Goal: Find specific page/section: Find specific page/section

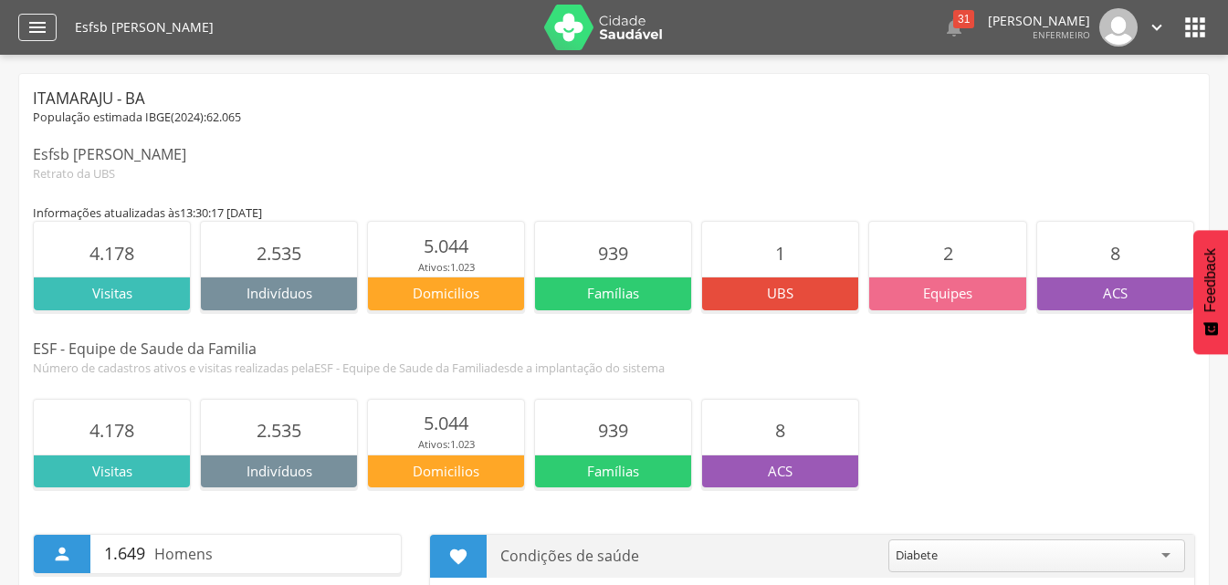
click at [25, 18] on div "" at bounding box center [37, 27] width 38 height 27
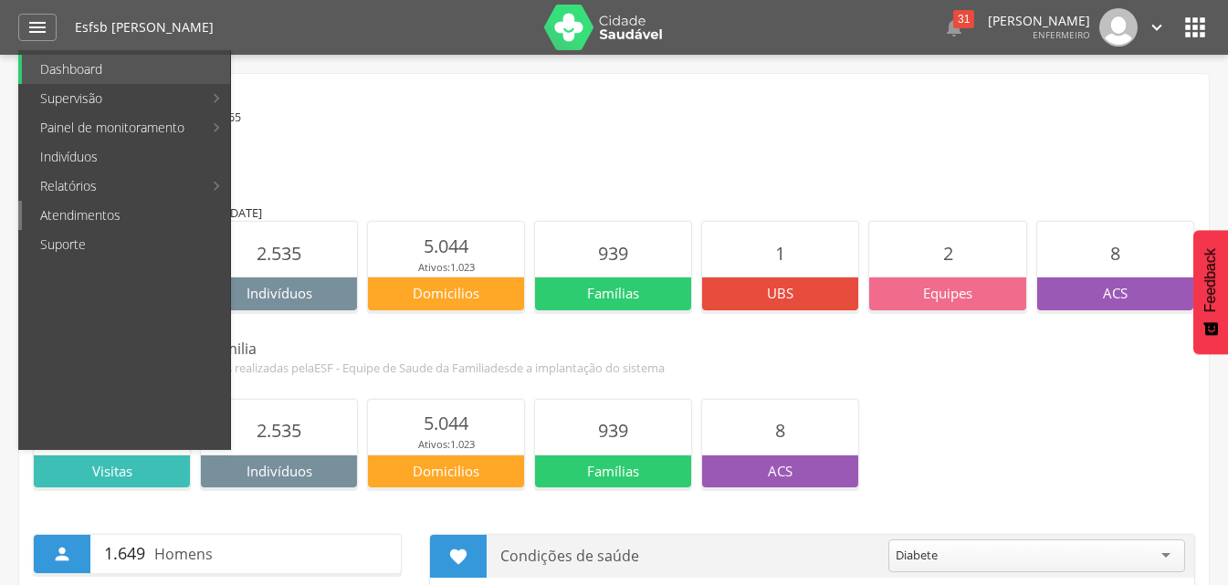
click at [90, 211] on link "Atendimentos" at bounding box center [126, 215] width 208 height 29
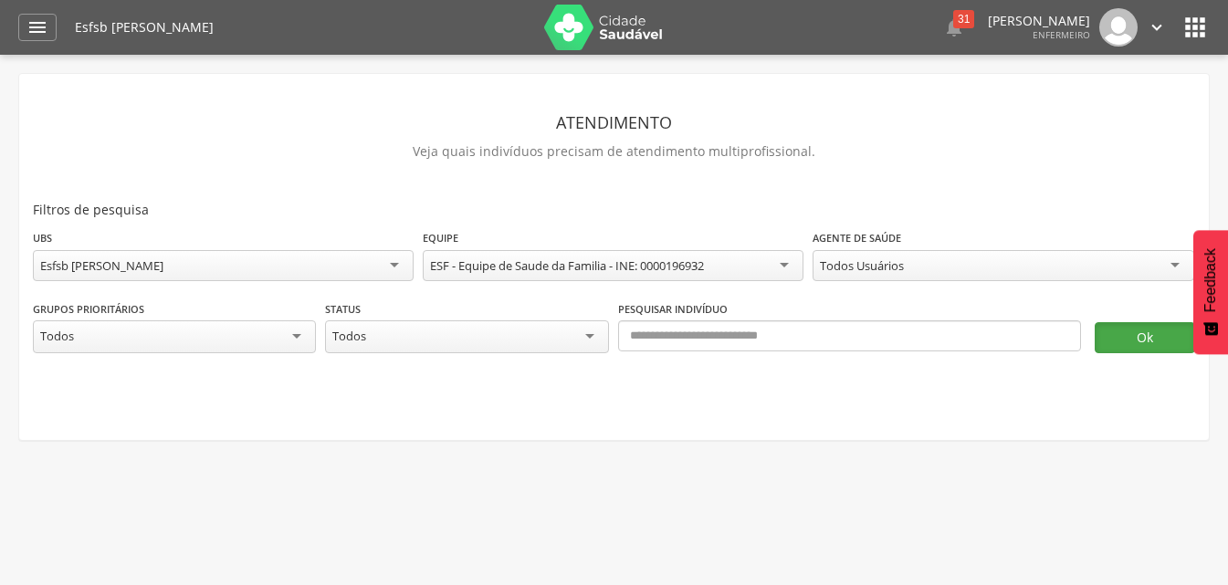
click at [1171, 322] on button "Ok" at bounding box center [1145, 337] width 100 height 31
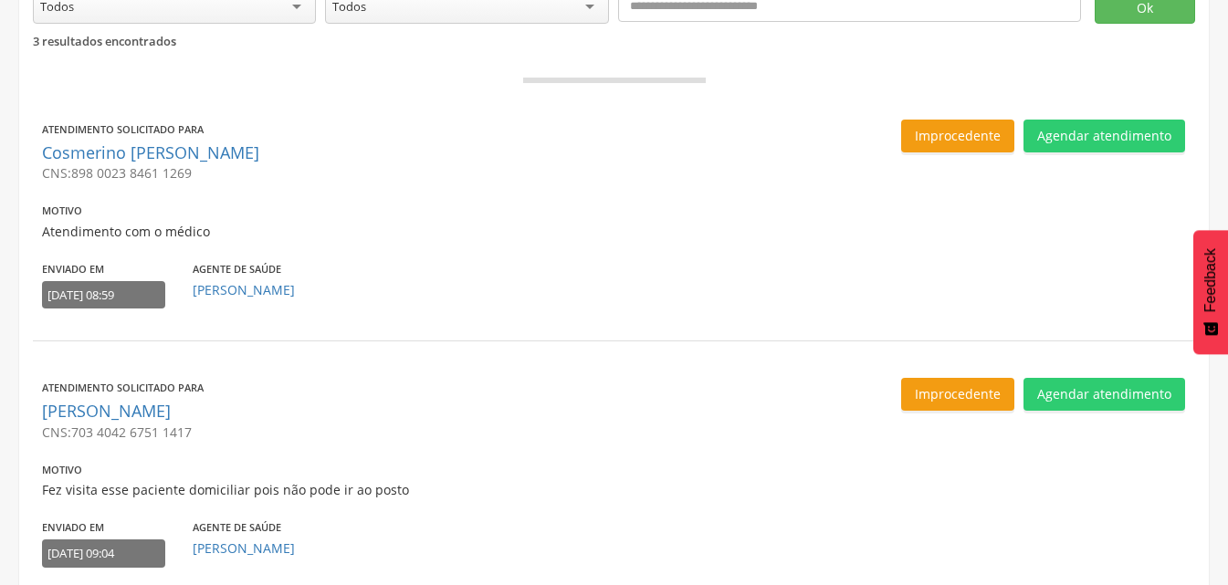
scroll to position [274, 0]
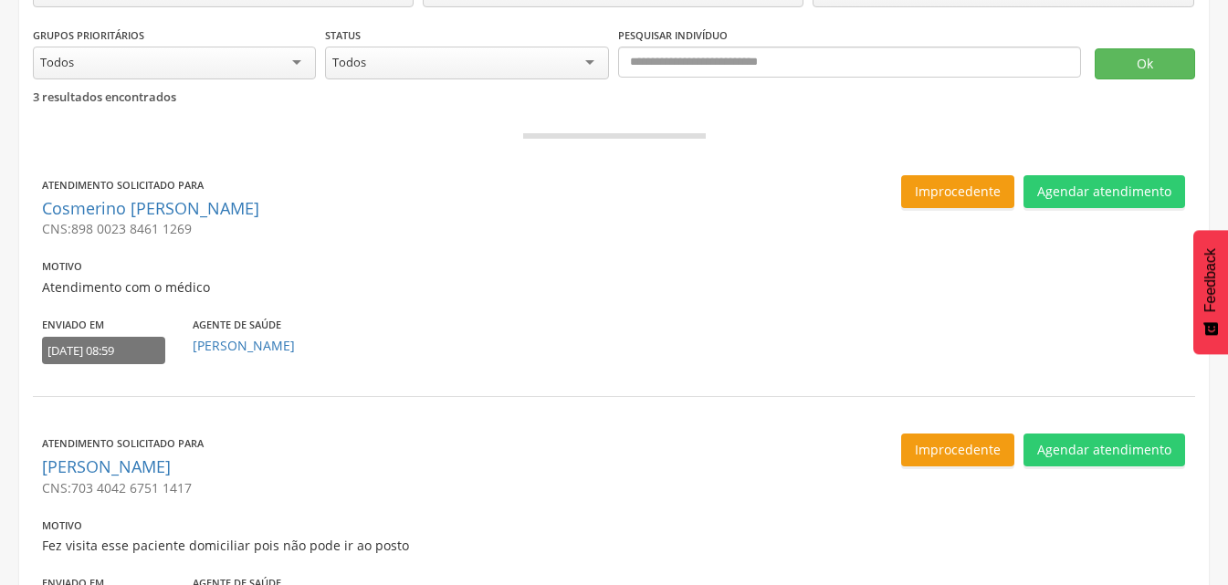
click at [128, 348] on div "[DATE] 08:59" at bounding box center [103, 351] width 123 height 28
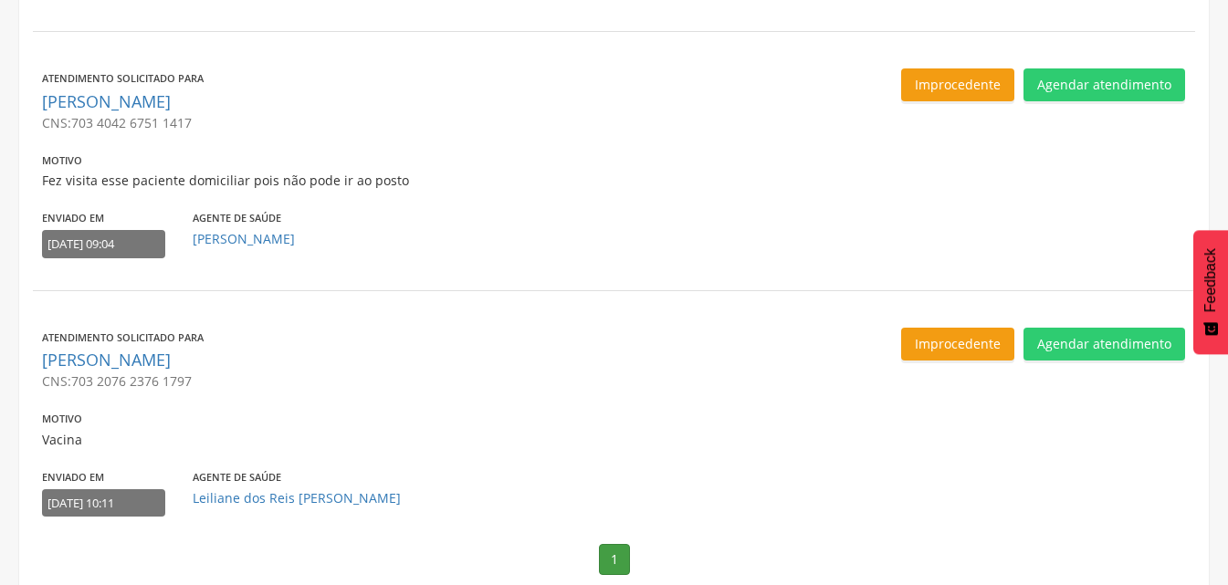
scroll to position [660, 0]
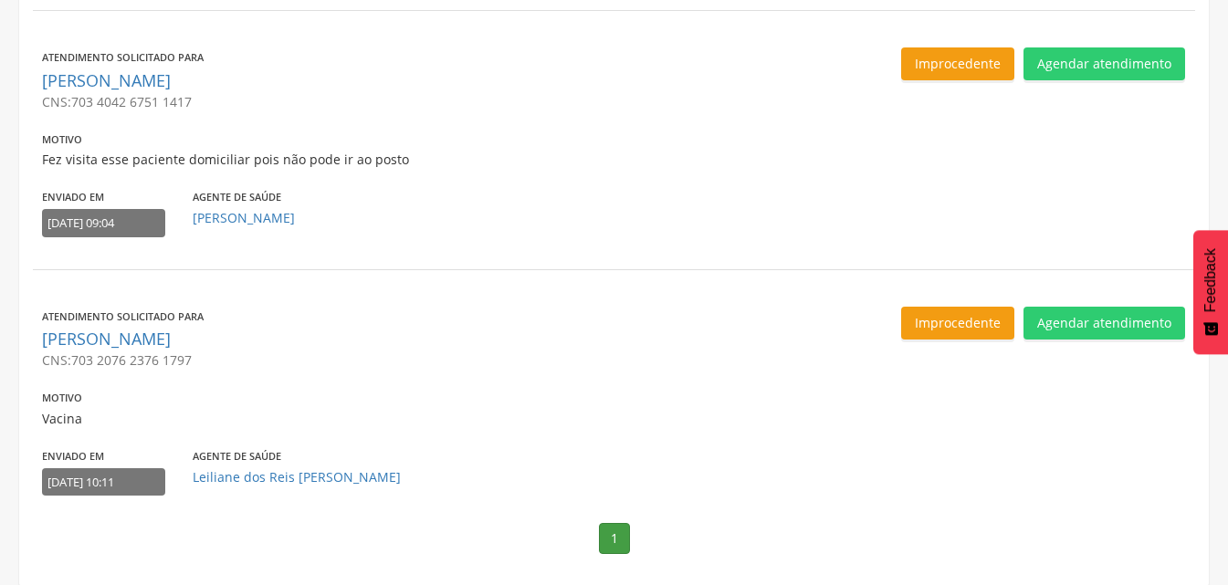
click at [67, 422] on p "Vacina" at bounding box center [325, 419] width 567 height 18
click at [328, 469] on link "Leiliane dos Reis [PERSON_NAME]" at bounding box center [297, 477] width 208 height 17
type input "**********"
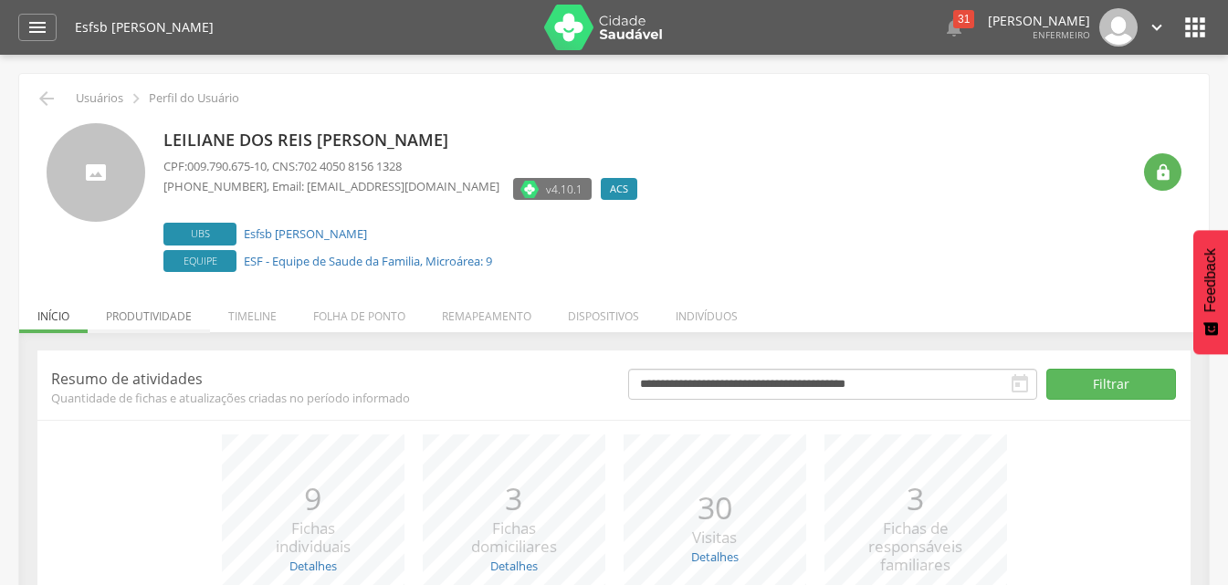
click at [166, 318] on li "Produtividade" at bounding box center [149, 311] width 122 height 43
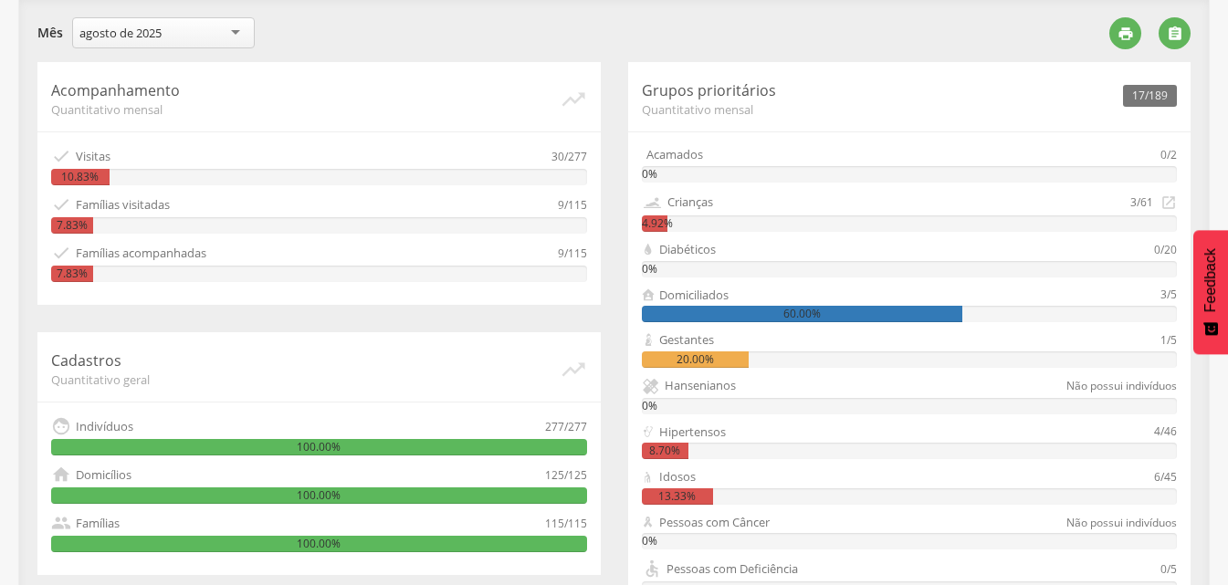
scroll to position [365, 0]
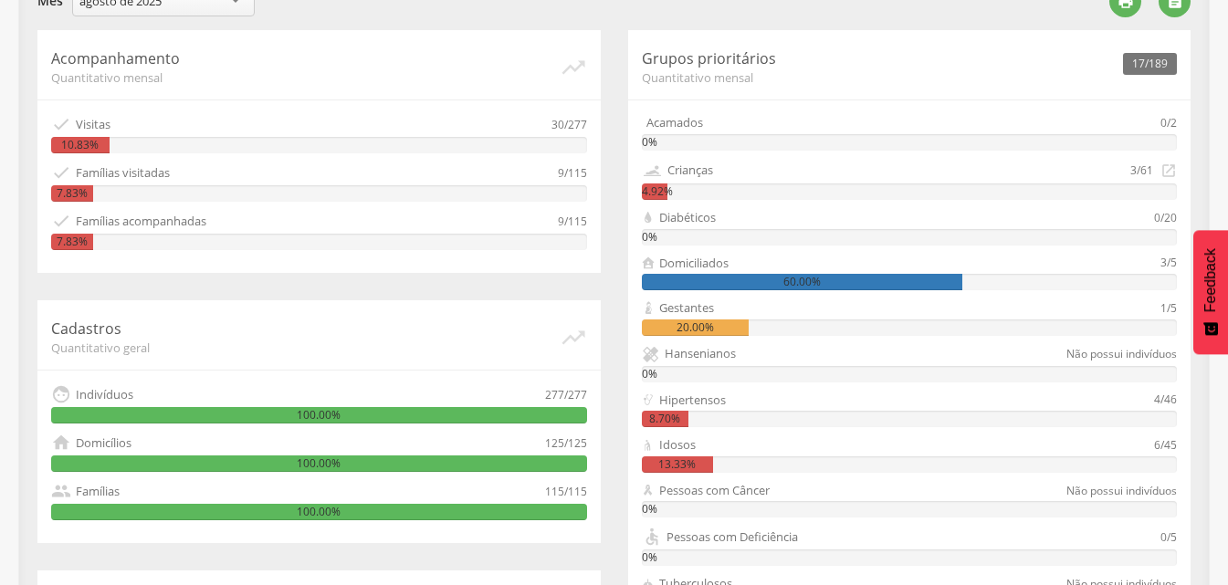
click at [694, 328] on div "20.00%" at bounding box center [695, 328] width 107 height 16
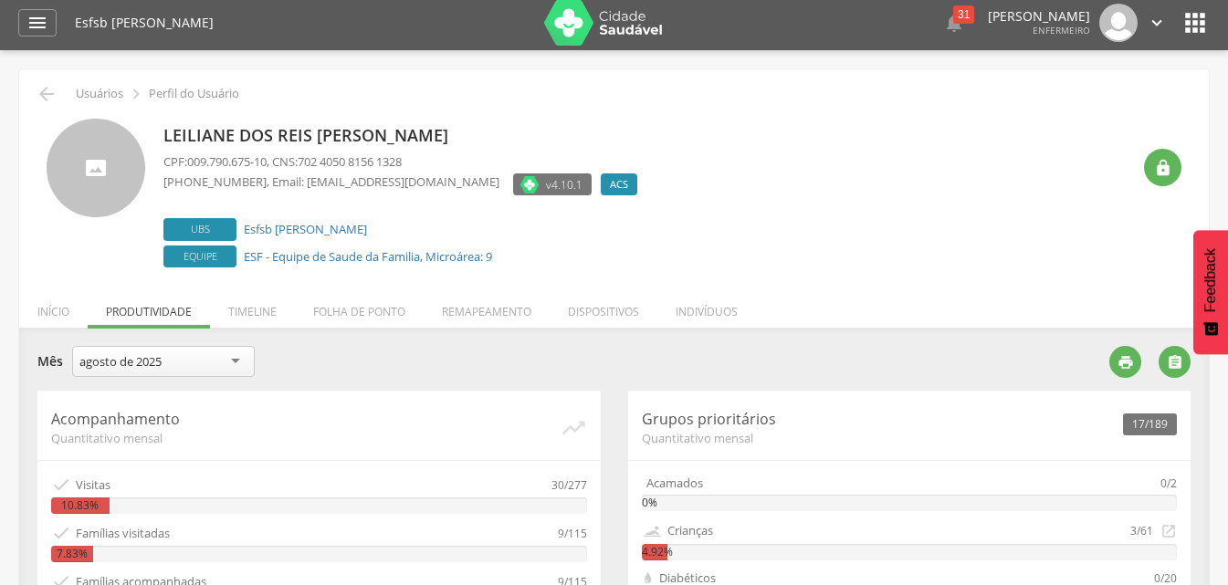
scroll to position [0, 0]
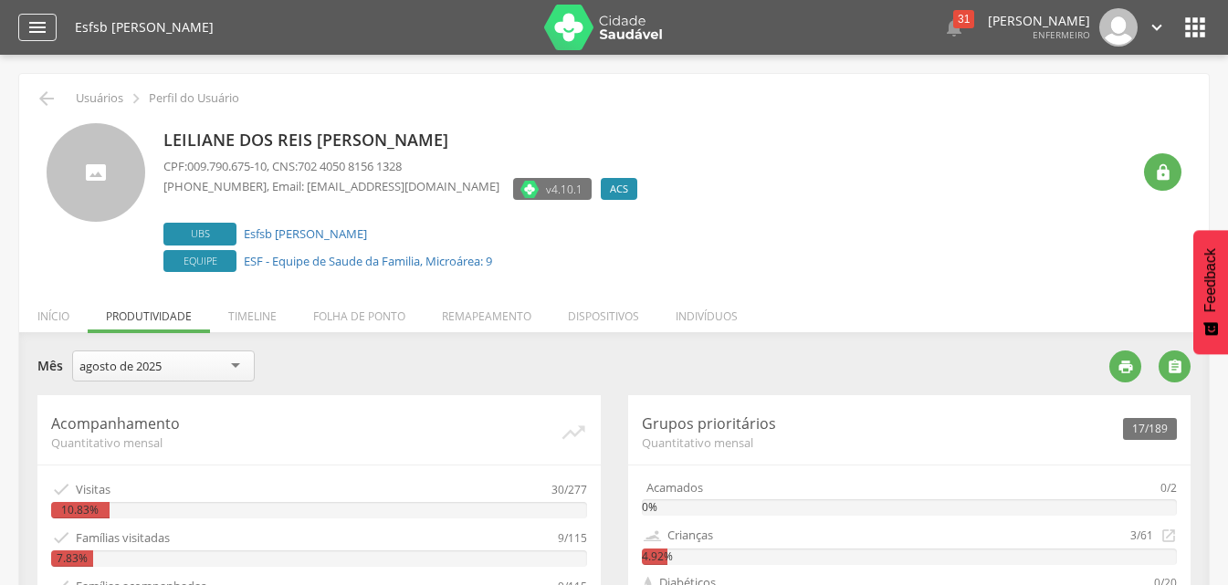
click at [35, 23] on icon "" at bounding box center [37, 27] width 22 height 22
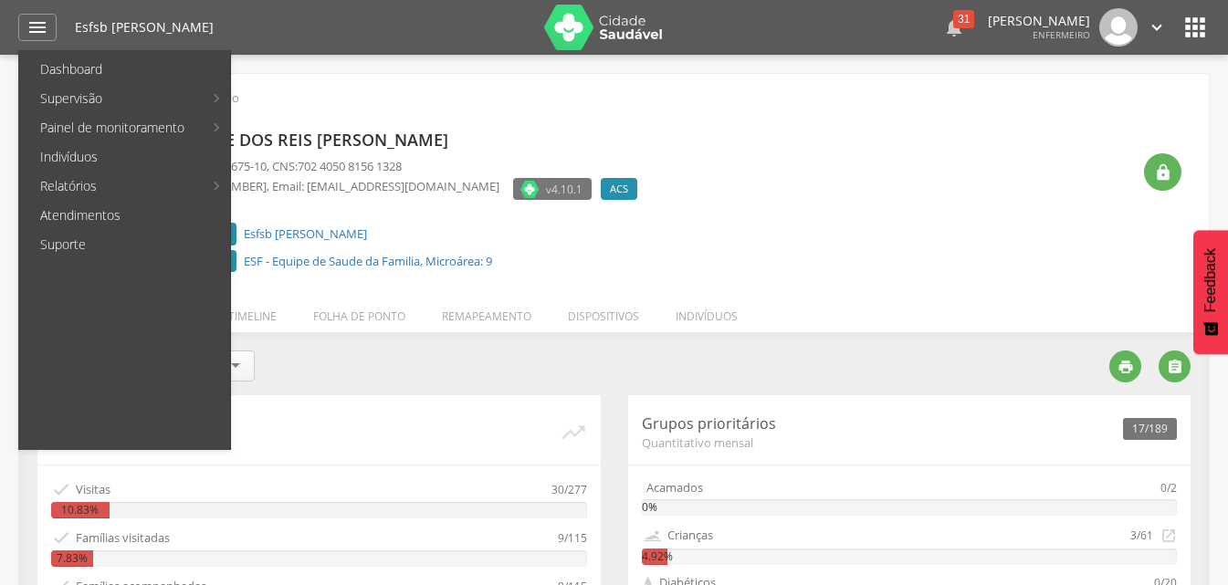
click at [954, 24] on div "31" at bounding box center [964, 19] width 21 height 18
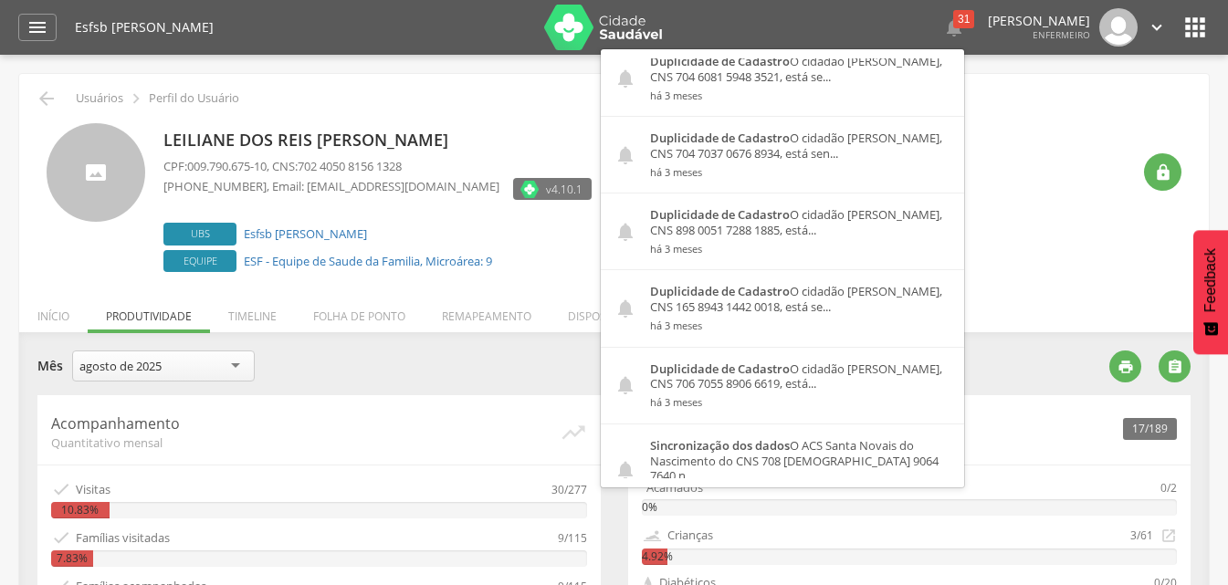
scroll to position [2807, 0]
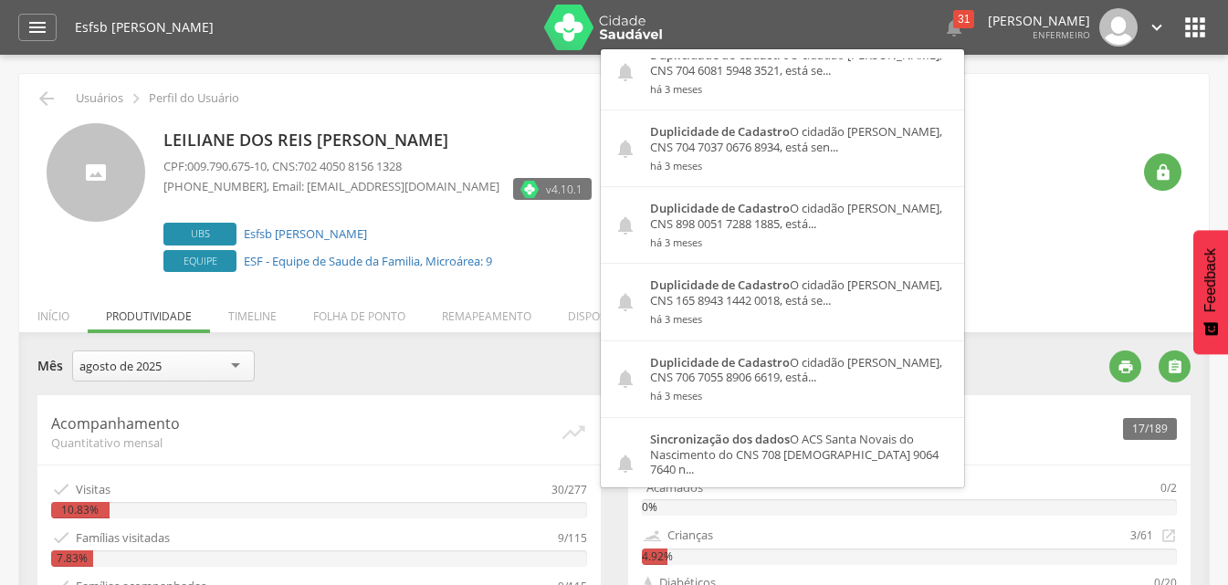
click at [1169, 26] on div "Esfsb [PERSON_NAME]  31  Duplicidade de Cadastro O cidadão [PERSON_NAME] de C…" at bounding box center [642, 27] width 1135 height 55
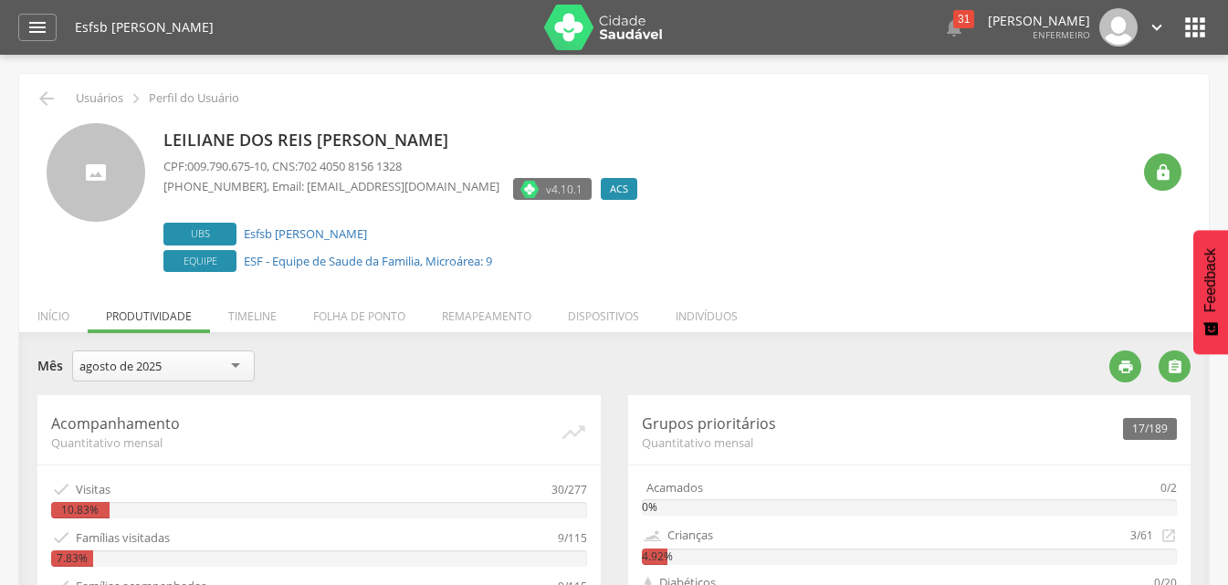
click at [1160, 28] on icon "" at bounding box center [1157, 27] width 20 height 20
click at [1090, 97] on link "Sair" at bounding box center [1094, 105] width 144 height 23
